Goal: Information Seeking & Learning: Learn about a topic

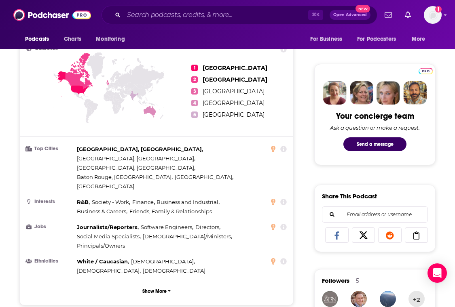
scroll to position [338, 0]
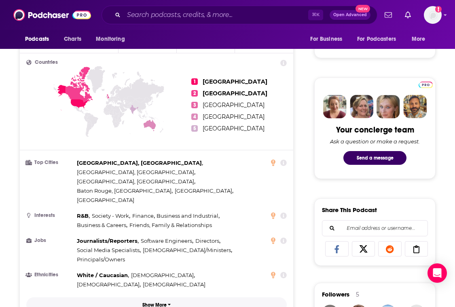
click at [154, 302] on p "Show More" at bounding box center [154, 305] width 24 height 6
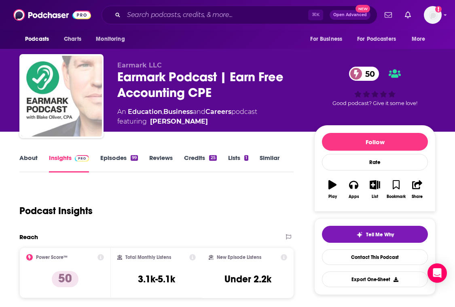
scroll to position [0, 0]
click at [30, 160] on link "About" at bounding box center [28, 163] width 18 height 19
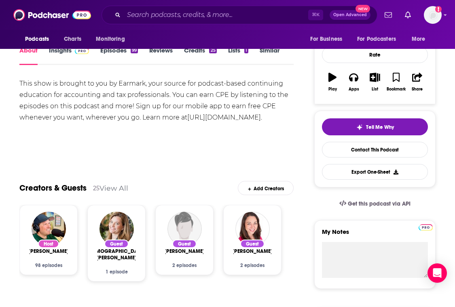
scroll to position [53, 0]
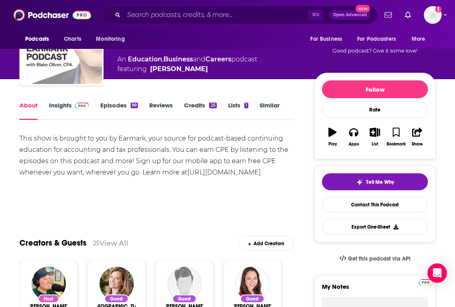
click at [63, 112] on link "Insights" at bounding box center [69, 111] width 40 height 19
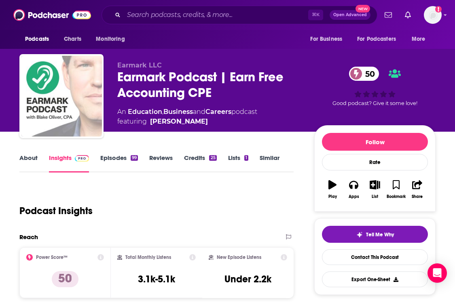
click at [118, 163] on link "Episodes 99" at bounding box center [119, 163] width 38 height 19
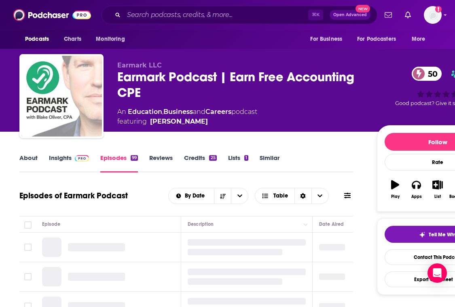
click at [168, 161] on link "Reviews" at bounding box center [160, 163] width 23 height 19
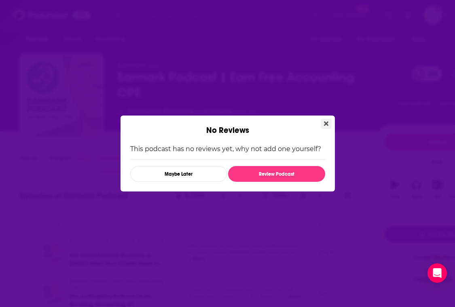
click at [325, 120] on button "Close" at bounding box center [326, 124] width 11 height 10
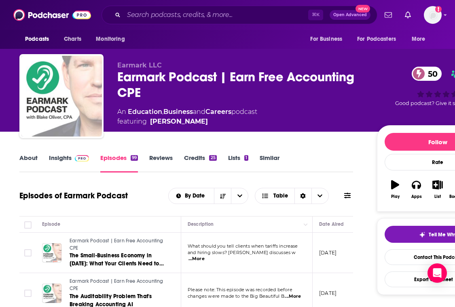
click at [195, 157] on link "Credits 25" at bounding box center [200, 163] width 32 height 19
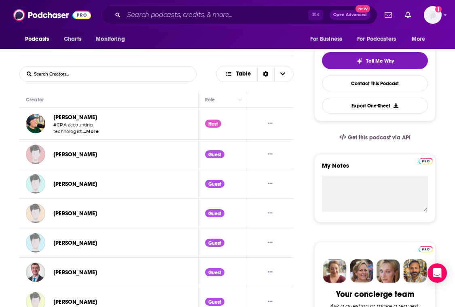
scroll to position [4, 0]
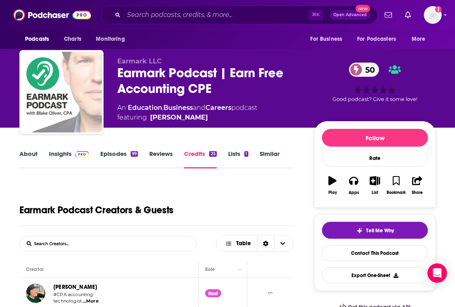
click at [238, 156] on link "Lists 1" at bounding box center [238, 159] width 20 height 19
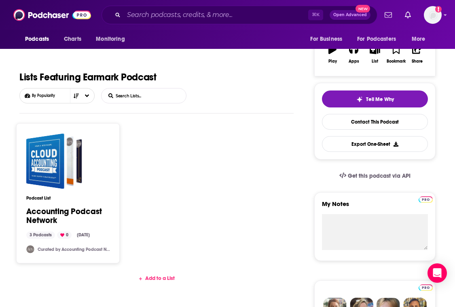
scroll to position [161, 0]
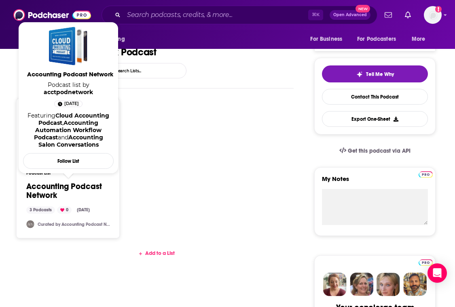
click at [66, 190] on link "Accounting Podcast Network" at bounding box center [68, 191] width 84 height 18
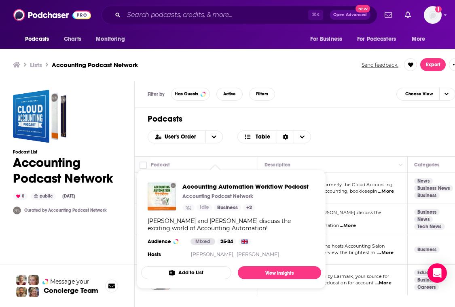
scroll to position [2, 0]
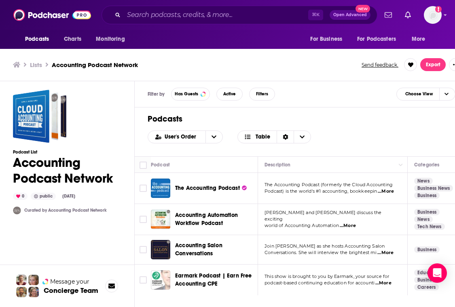
click at [57, 211] on link "Curated by Accounting Podcast Network" at bounding box center [65, 210] width 82 height 5
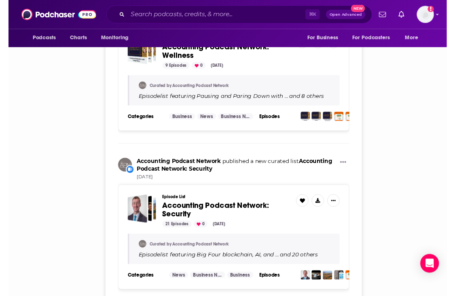
scroll to position [648, 0]
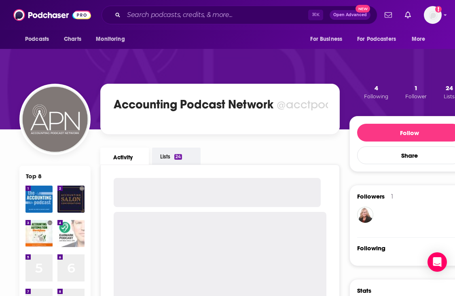
click at [169, 159] on link "Lists 24" at bounding box center [176, 156] width 49 height 17
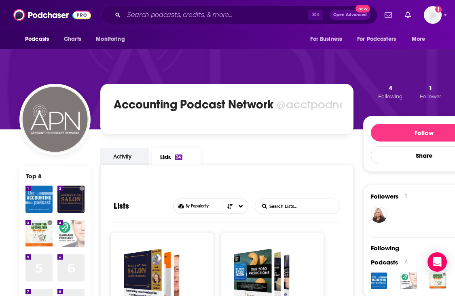
click at [133, 161] on link "Activity" at bounding box center [124, 156] width 49 height 17
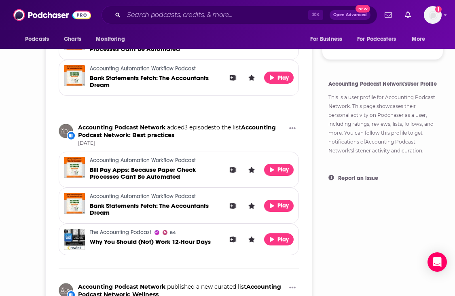
scroll to position [290, 55]
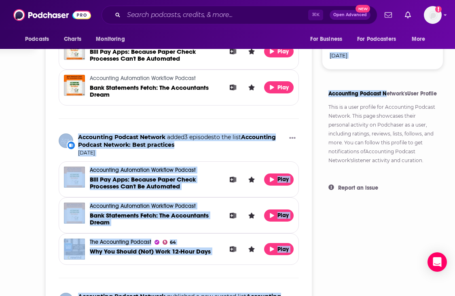
drag, startPoint x: 309, startPoint y: 91, endPoint x: 383, endPoint y: 93, distance: 74.0
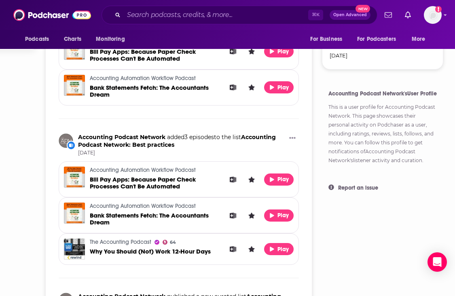
click at [322, 98] on div "Accounting Podcast Network's User Profile This is a user profile for Accounting…" at bounding box center [382, 123] width 121 height 82
drag, startPoint x: 321, startPoint y: 97, endPoint x: 395, endPoint y: 97, distance: 74.0
click at [395, 97] on h4 "Accounting Podcast Network's User Profile" at bounding box center [382, 93] width 108 height 7
copy h4 "Accounting Podcast Network"
click at [332, 149] on p "This is a user profile for Accounting Podcast Network . This page showcases the…" at bounding box center [382, 134] width 108 height 62
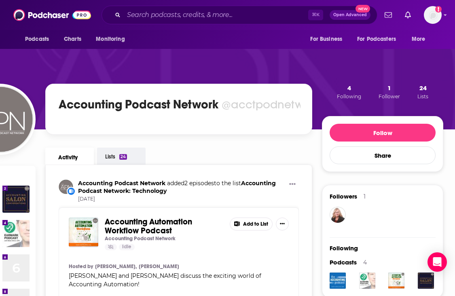
scroll to position [0, 55]
